Goal: Task Accomplishment & Management: Use online tool/utility

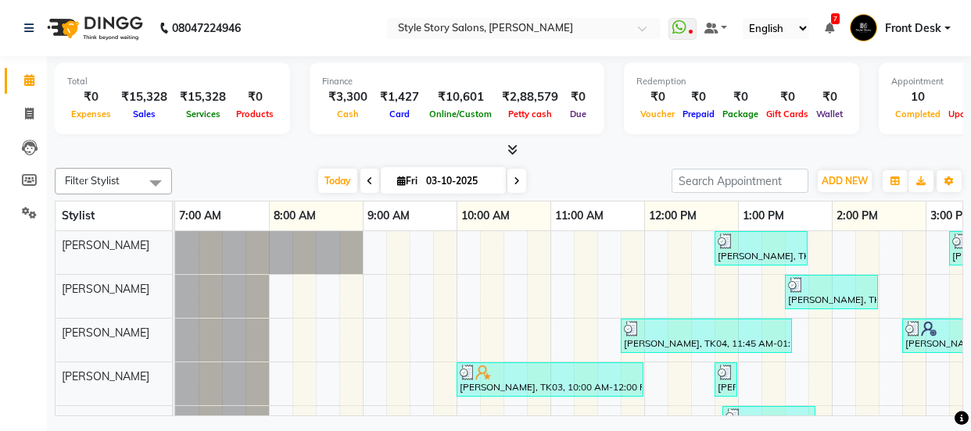
click at [969, 16] on nav "08047224946 Select Location × Style Story Salons, Ram Nagar WhatsApp Status ✕ S…" at bounding box center [485, 28] width 971 height 56
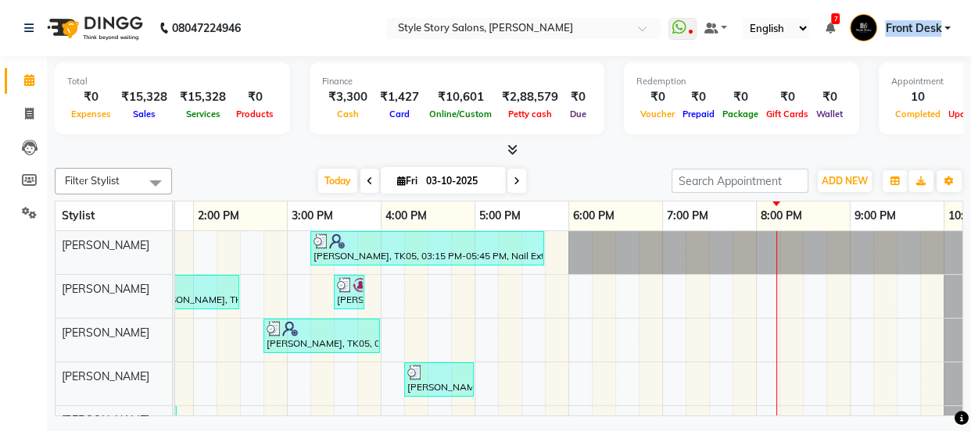
click at [969, 16] on nav "08047224946 Select Location × Style Story Salons, Ram Nagar WhatsApp Status ✕ S…" at bounding box center [485, 28] width 971 height 56
drag, startPoint x: 607, startPoint y: 171, endPoint x: 610, endPoint y: 157, distance: 14.4
click at [608, 168] on div "Filter Stylist Select All [PERSON_NAME] [PERSON_NAME] [PERSON_NAME] [PERSON_NAM…" at bounding box center [509, 181] width 908 height 27
click at [31, 113] on icon at bounding box center [29, 114] width 9 height 12
select select "service"
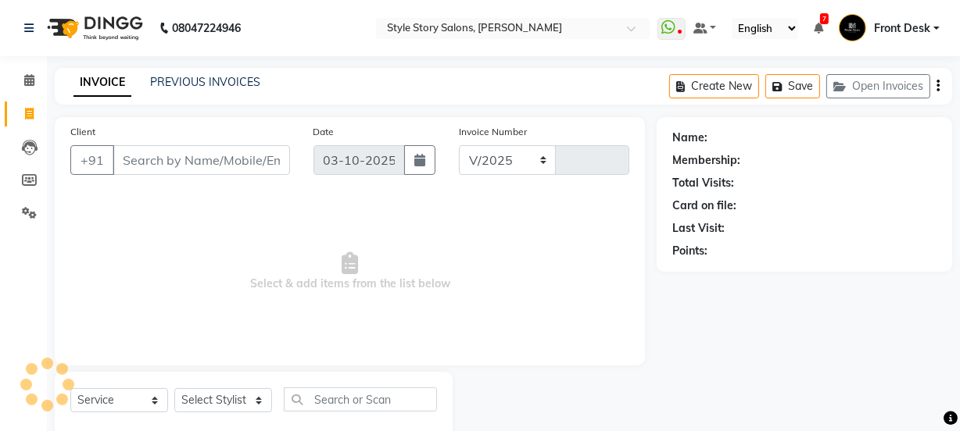
select select "6249"
type input "1796"
click at [169, 77] on link "PREVIOUS INVOICES" at bounding box center [205, 82] width 110 height 14
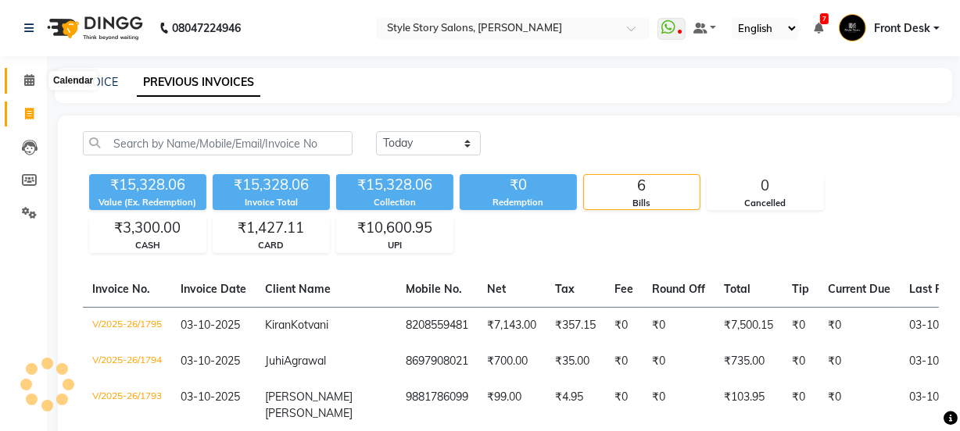
click at [31, 78] on icon at bounding box center [29, 80] width 10 height 12
